Goal: Task Accomplishment & Management: Complete application form

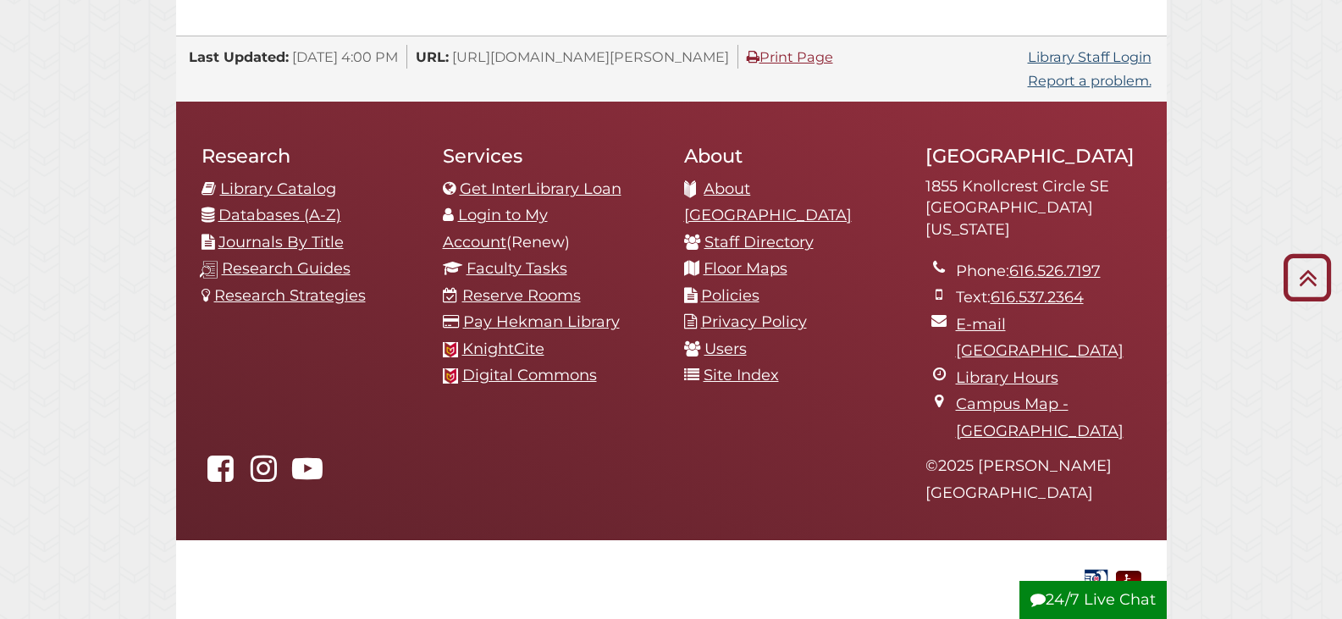
scroll to position [1862, 0]
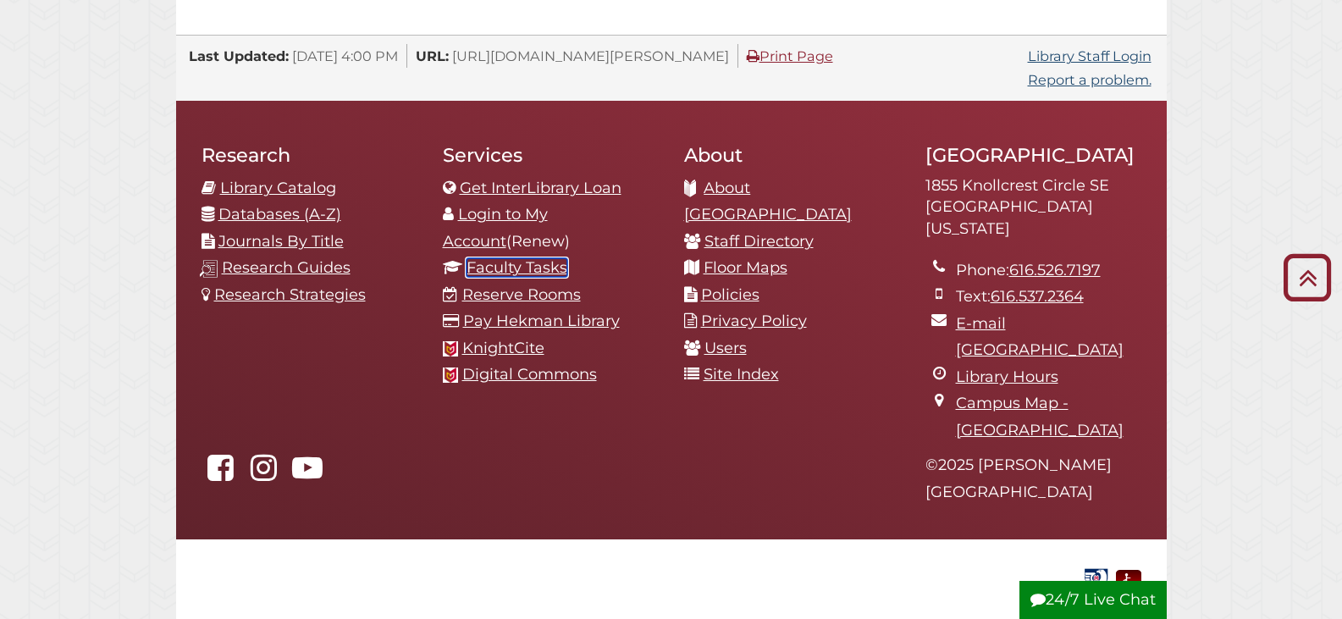
click at [538, 258] on link "Faculty Tasks" at bounding box center [516, 267] width 101 height 19
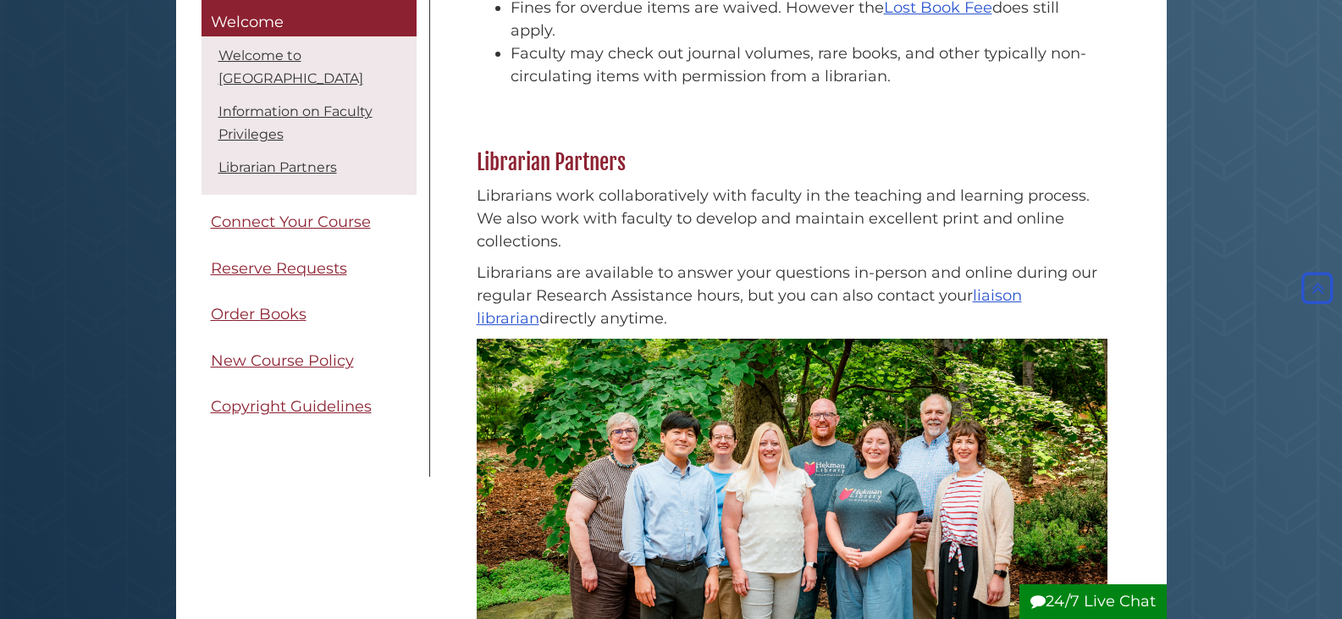
scroll to position [423, 0]
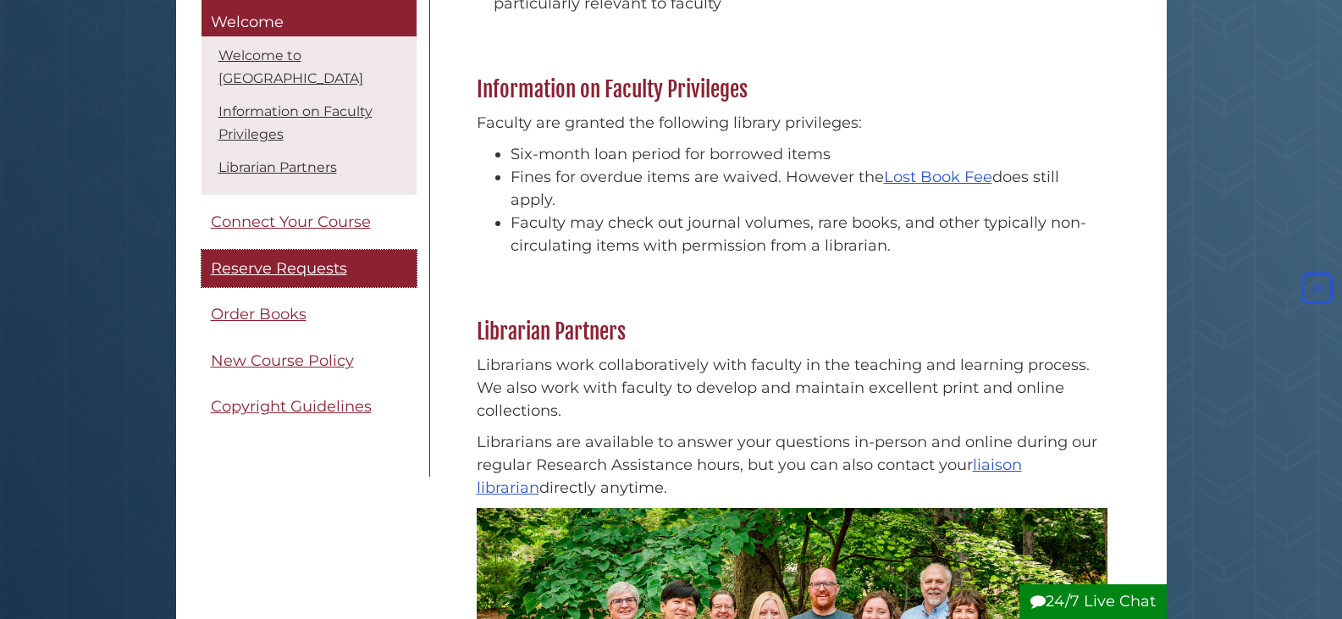
click at [316, 272] on span "Reserve Requests" at bounding box center [279, 268] width 136 height 19
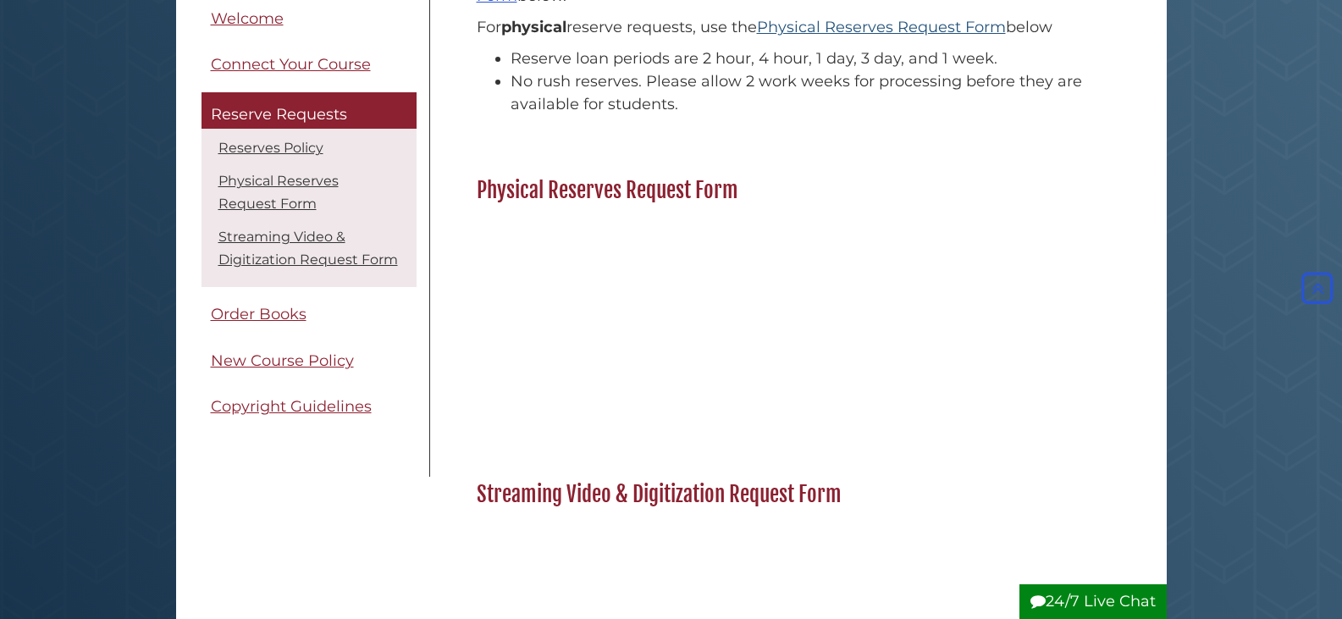
scroll to position [85, 0]
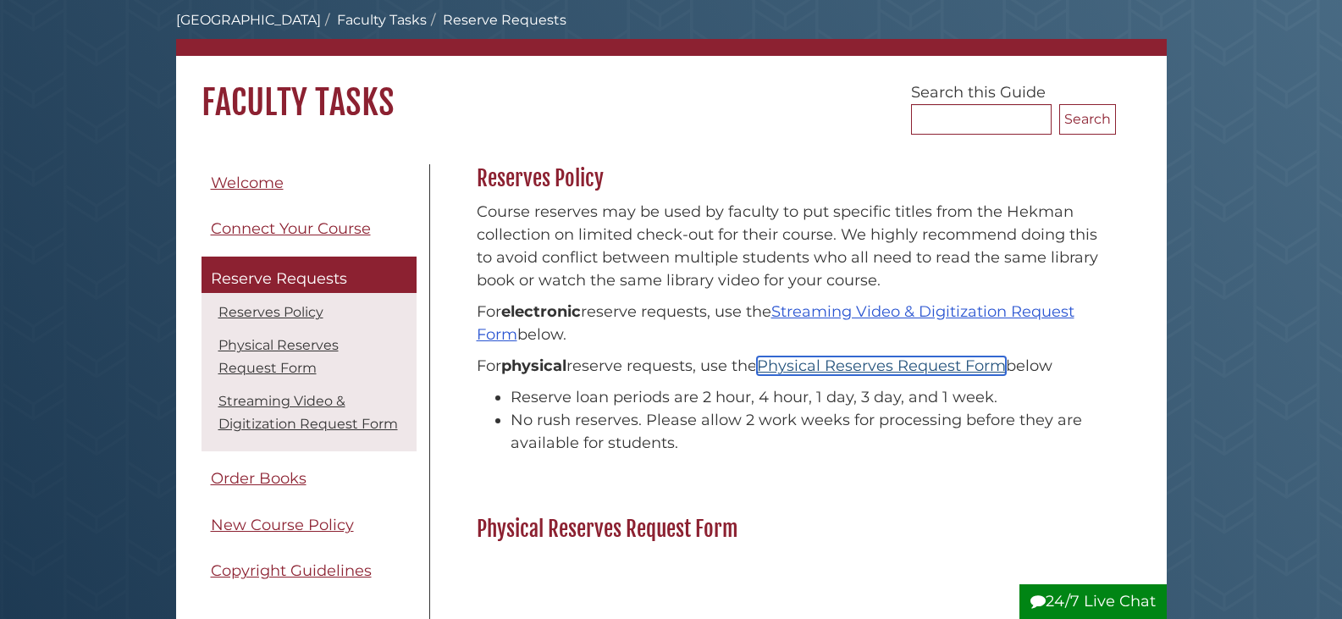
click at [926, 370] on link "Physical Reserves Request Form" at bounding box center [881, 365] width 249 height 19
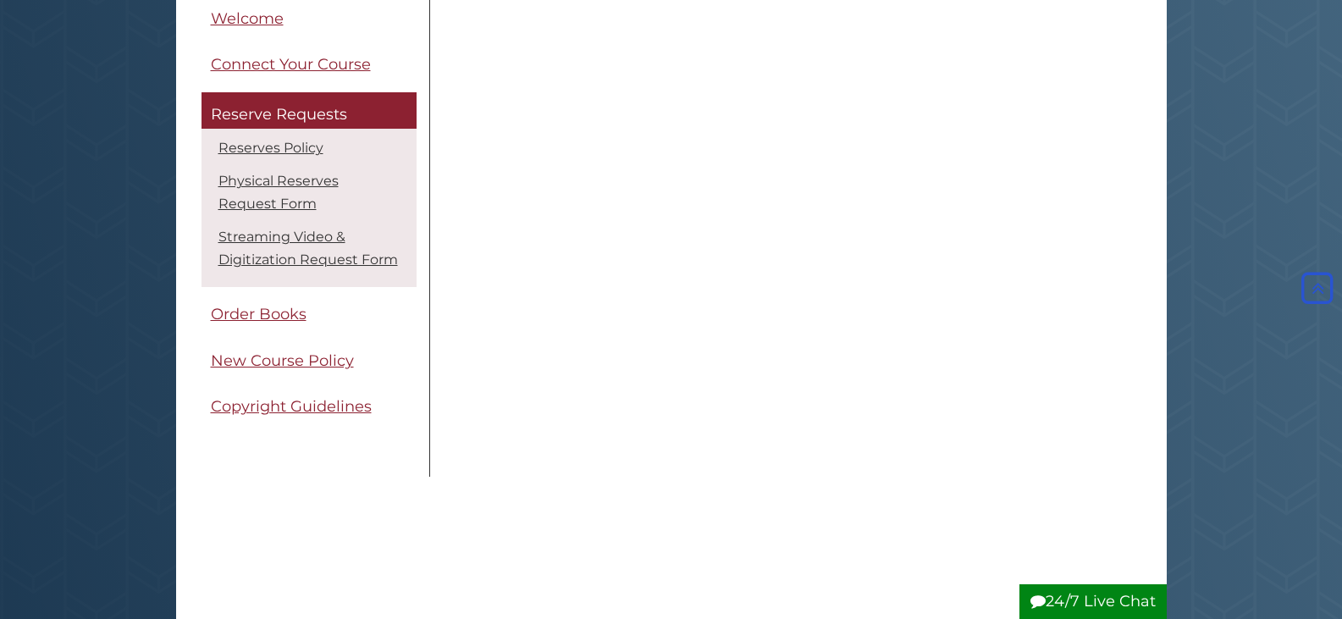
scroll to position [684, 0]
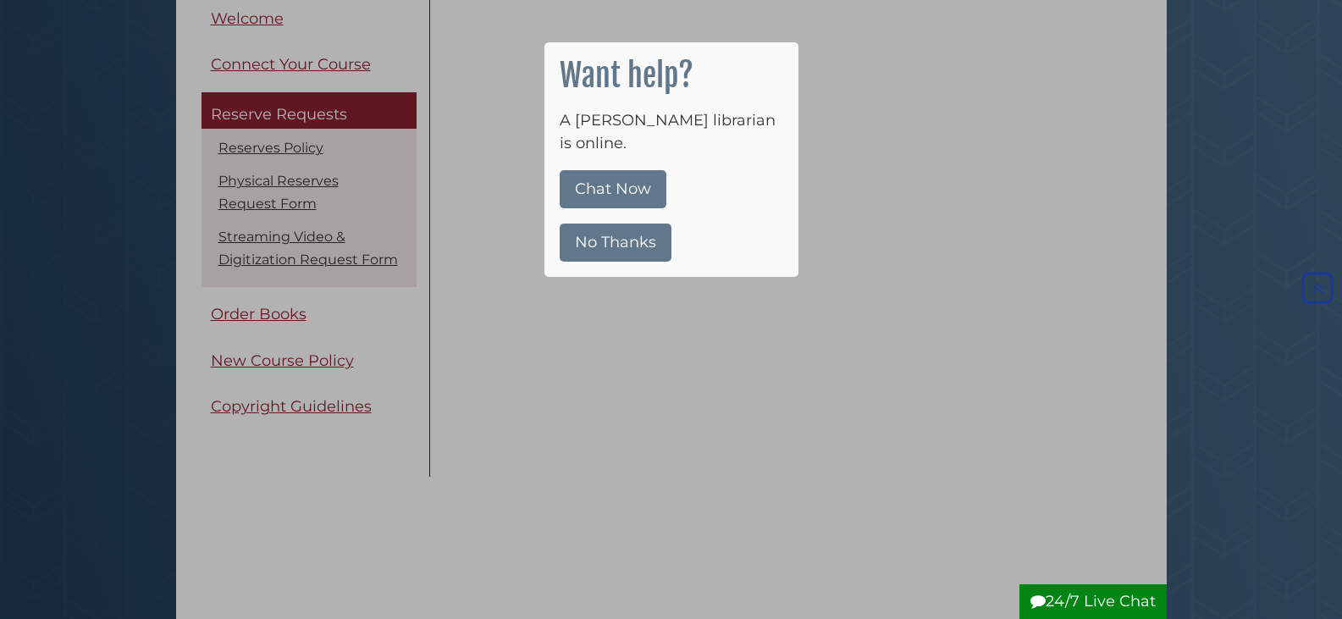
click at [1037, 201] on div at bounding box center [671, 309] width 1342 height 619
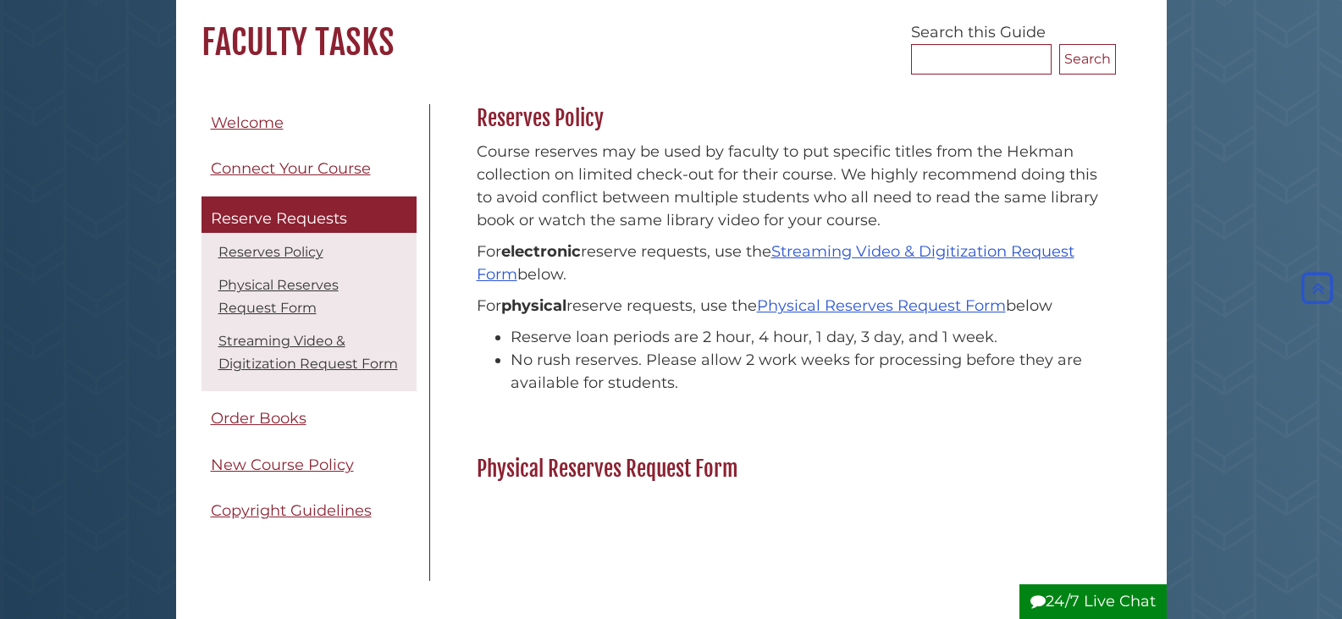
scroll to position [91, 0]
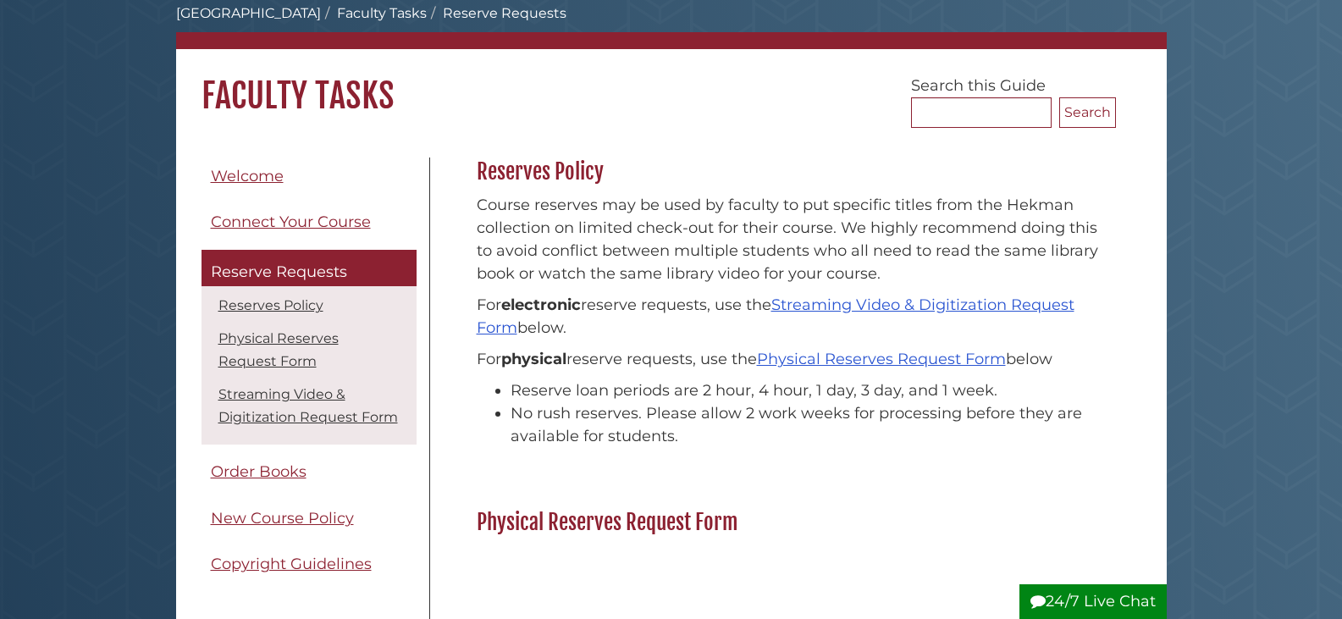
scroll to position [85, 0]
